Goal: Find specific page/section: Find specific page/section

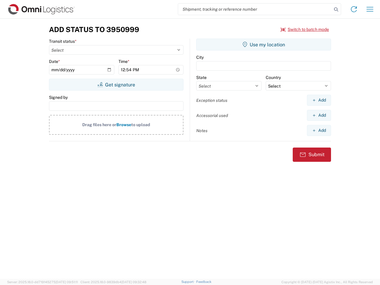
click at [255, 9] on input "search" at bounding box center [255, 9] width 154 height 11
click at [336, 9] on icon at bounding box center [336, 9] width 8 height 8
click at [354, 9] on icon at bounding box center [353, 8] width 9 height 9
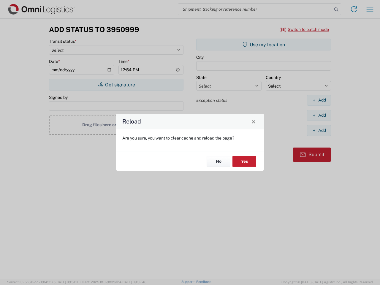
click at [370, 9] on div "Reload Are you sure, you want to clear cache and reload the page? No Yes" at bounding box center [190, 142] width 380 height 285
click at [305, 29] on div "Reload Are you sure, you want to clear cache and reload the page? No Yes" at bounding box center [190, 142] width 380 height 285
click at [116, 85] on div "Reload Are you sure, you want to clear cache and reload the page? No Yes" at bounding box center [190, 142] width 380 height 285
click at [263, 44] on div "Reload Are you sure, you want to clear cache and reload the page? No Yes" at bounding box center [190, 142] width 380 height 285
click at [319, 100] on div "Reload Are you sure, you want to clear cache and reload the page? No Yes" at bounding box center [190, 142] width 380 height 285
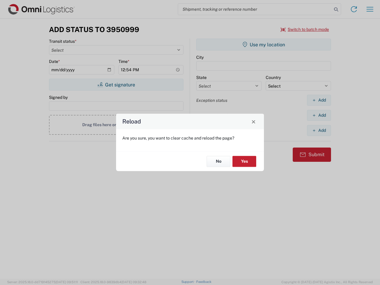
click at [319, 115] on div "Reload Are you sure, you want to clear cache and reload the page? No Yes" at bounding box center [190, 142] width 380 height 285
click at [319, 130] on div "Reload Are you sure, you want to clear cache and reload the page? No Yes" at bounding box center [190, 142] width 380 height 285
